Goal: Navigation & Orientation: Find specific page/section

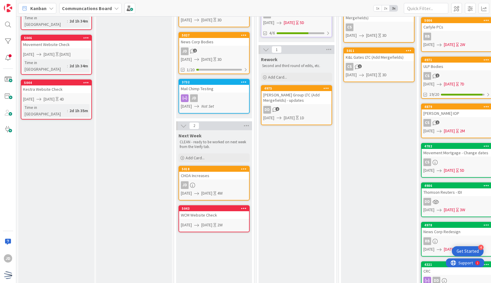
scroll to position [123, 0]
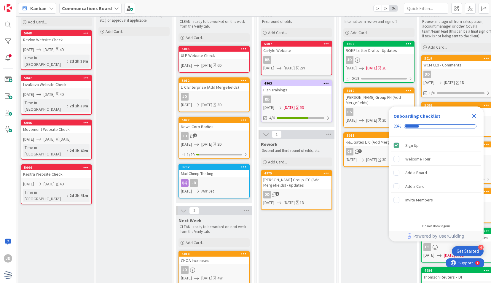
scroll to position [7, 0]
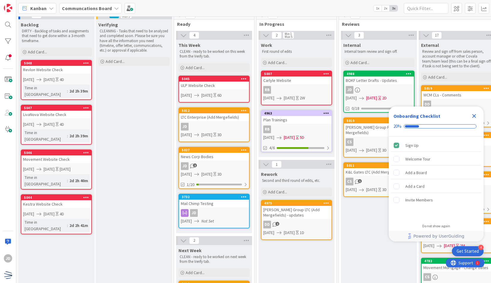
click at [389, 84] on link "4988 BOKF Letter Drafts - Updates JD 09/02/2025 09/04/2025 2D 0/18" at bounding box center [379, 92] width 71 height 42
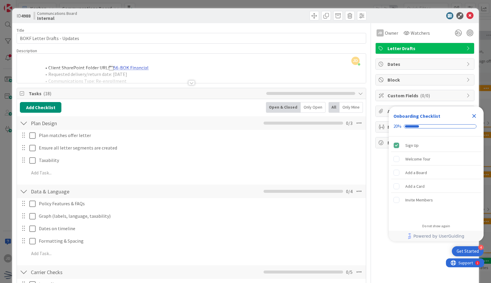
click at [143, 66] on div "JD Jessica Dindayal just joined Client SharePoint Folder URL: 56-BOK Financial …" at bounding box center [191, 68] width 349 height 29
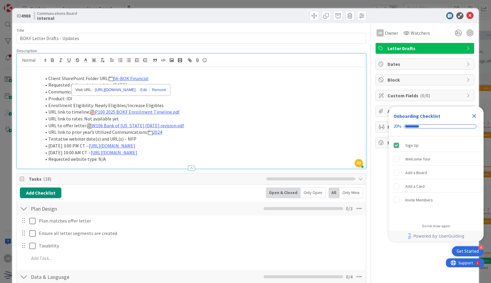
click at [134, 88] on link "https://nfp.sharepoint.com/:f:/r/sites/NFP-Covala/Shared%20Documents/X%20Drive/…" at bounding box center [115, 90] width 41 height 8
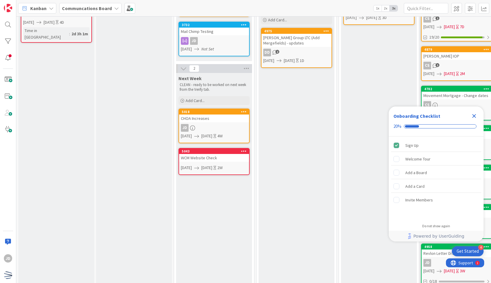
scroll to position [180, 0]
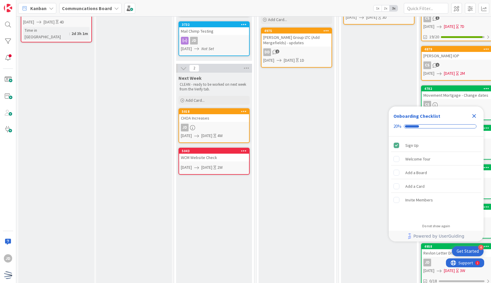
click at [225, 128] on div "JD" at bounding box center [214, 128] width 70 height 8
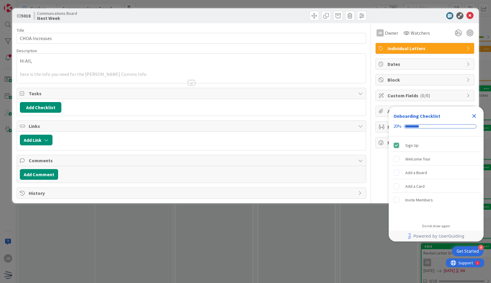
click at [192, 82] on div at bounding box center [191, 82] width 7 height 5
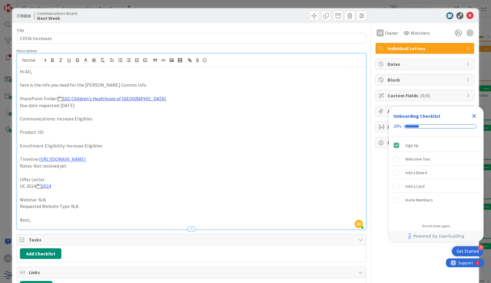
click at [117, 97] on link "102-Children's Healthcare of Atlanta" at bounding box center [115, 99] width 104 height 6
click at [95, 108] on link "https://nfp.sharepoint.com/:f:/r/sites/NFP-Covala/Shared%20Documents/X%20Drive/…" at bounding box center [84, 110] width 41 height 8
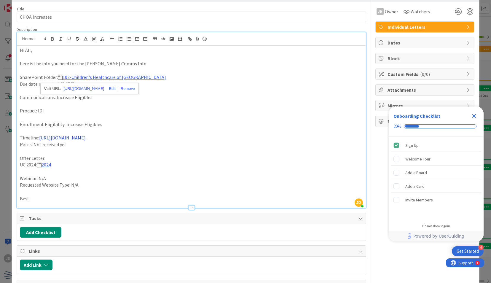
scroll to position [79, 0]
